Goal: Transaction & Acquisition: Purchase product/service

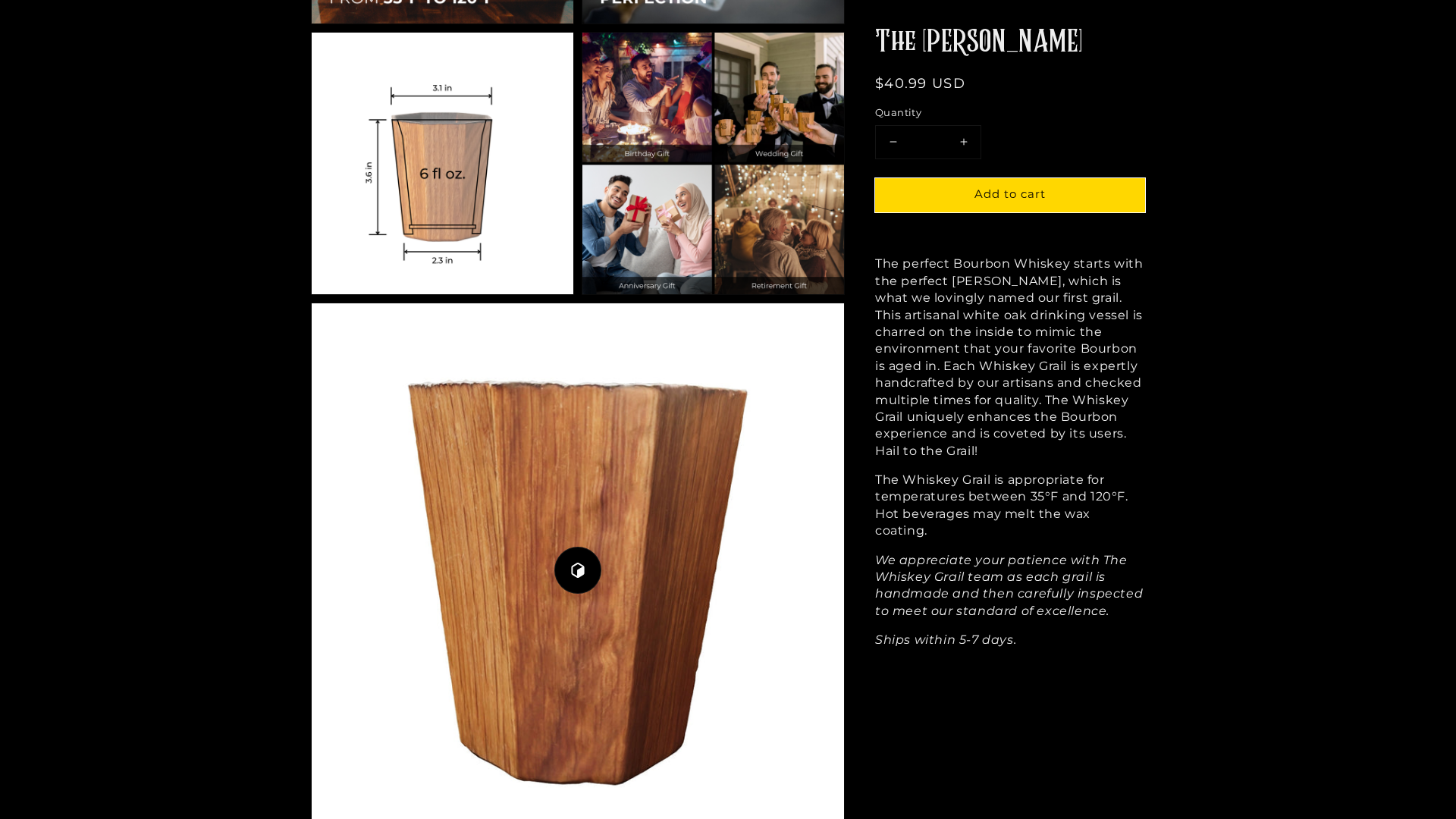
scroll to position [2009, 0]
